Goal: Task Accomplishment & Management: Manage account settings

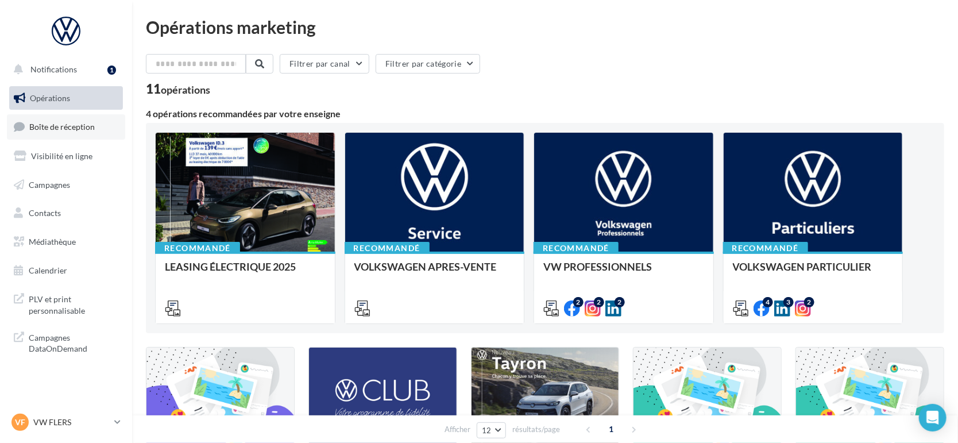
click at [51, 131] on span "Boîte de réception" at bounding box center [61, 127] width 65 height 10
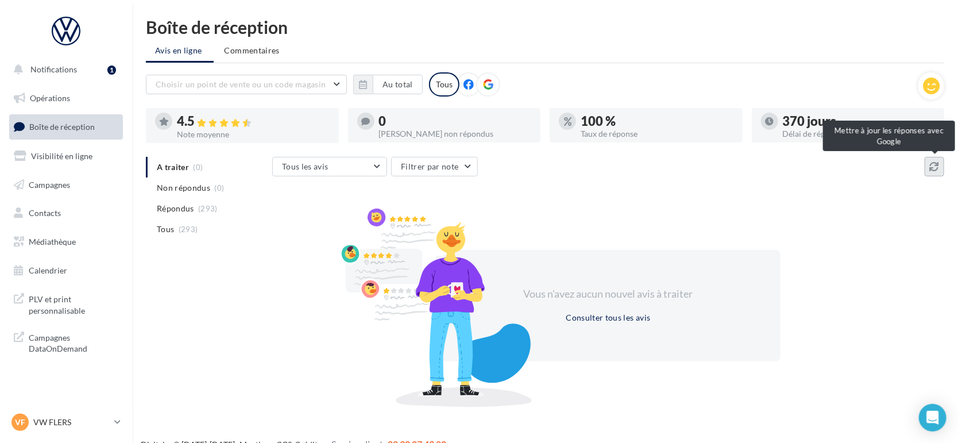
click at [932, 169] on icon at bounding box center [933, 166] width 9 height 9
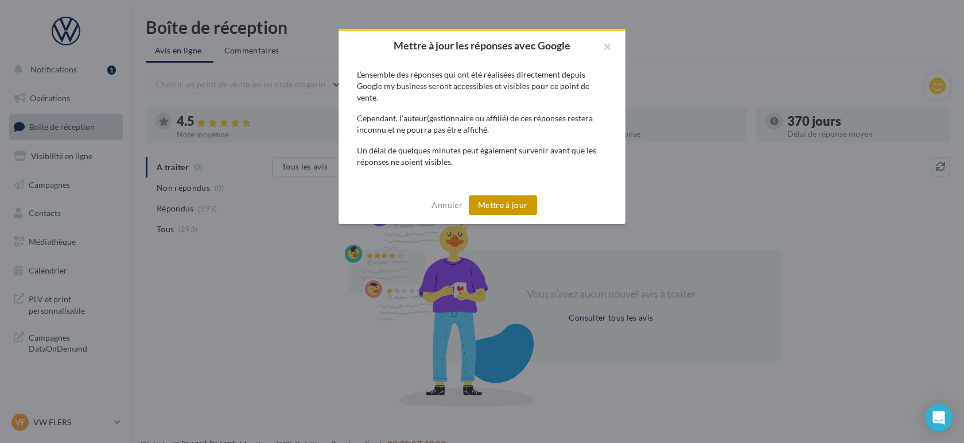
click at [522, 207] on button "Mettre à jour" at bounding box center [503, 205] width 68 height 20
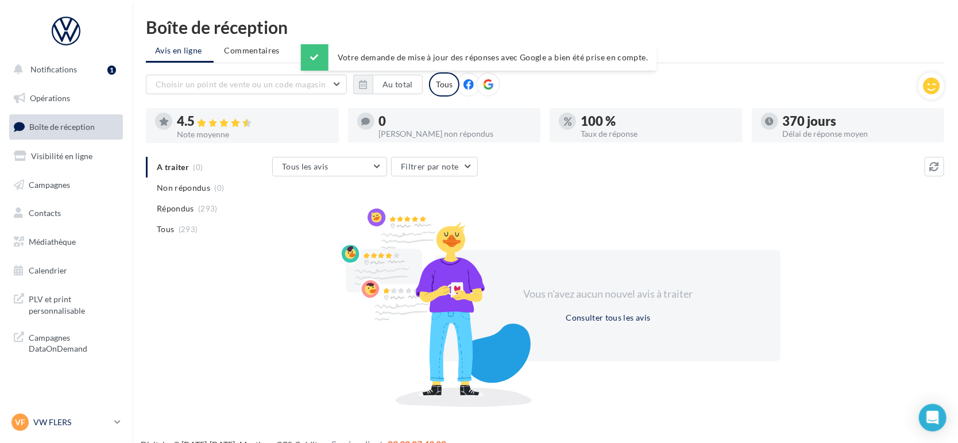
click at [79, 417] on p "VW FLERS" at bounding box center [71, 421] width 76 height 11
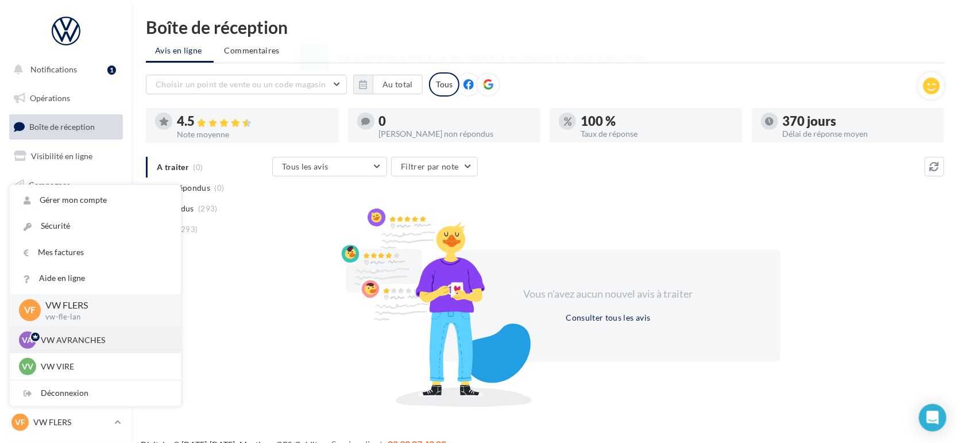
click at [76, 346] on div "VA VW AVRANCHES vw-avr-lan" at bounding box center [95, 339] width 153 height 17
